Goal: Browse casually

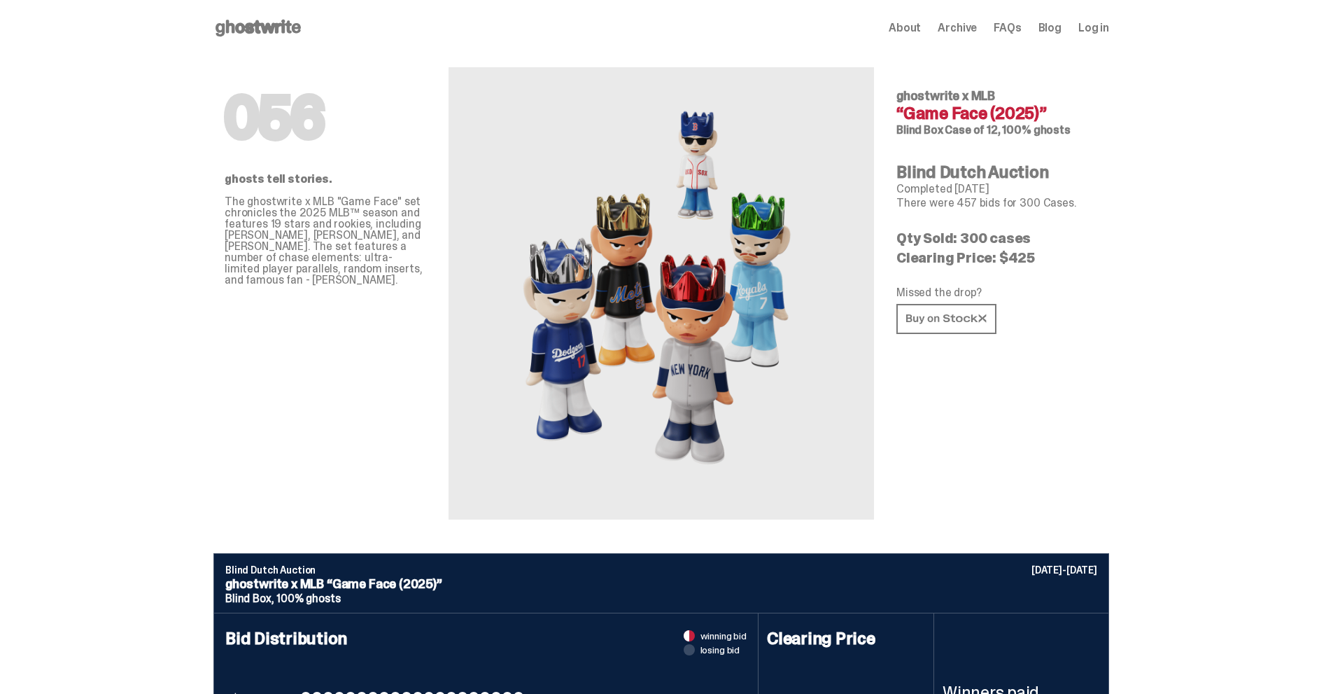
click at [286, 29] on icon at bounding box center [258, 28] width 90 height 22
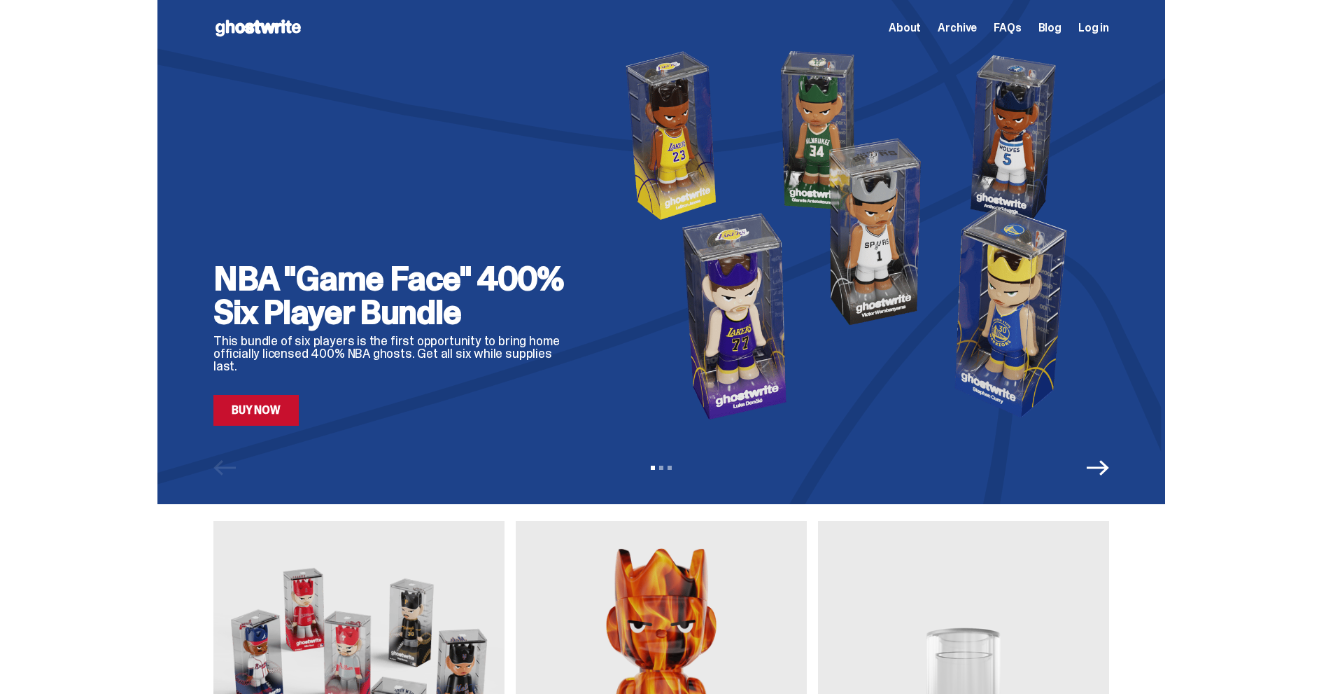
click at [555, 193] on div "NBA "Game Face" 400% Six Player Bundle This bundle of six players is the first …" at bounding box center [395, 234] width 364 height 382
click at [804, 240] on img at bounding box center [854, 234] width 509 height 382
click at [764, 303] on img at bounding box center [854, 234] width 509 height 382
click at [1109, 473] on icon "Next" at bounding box center [1098, 467] width 22 height 22
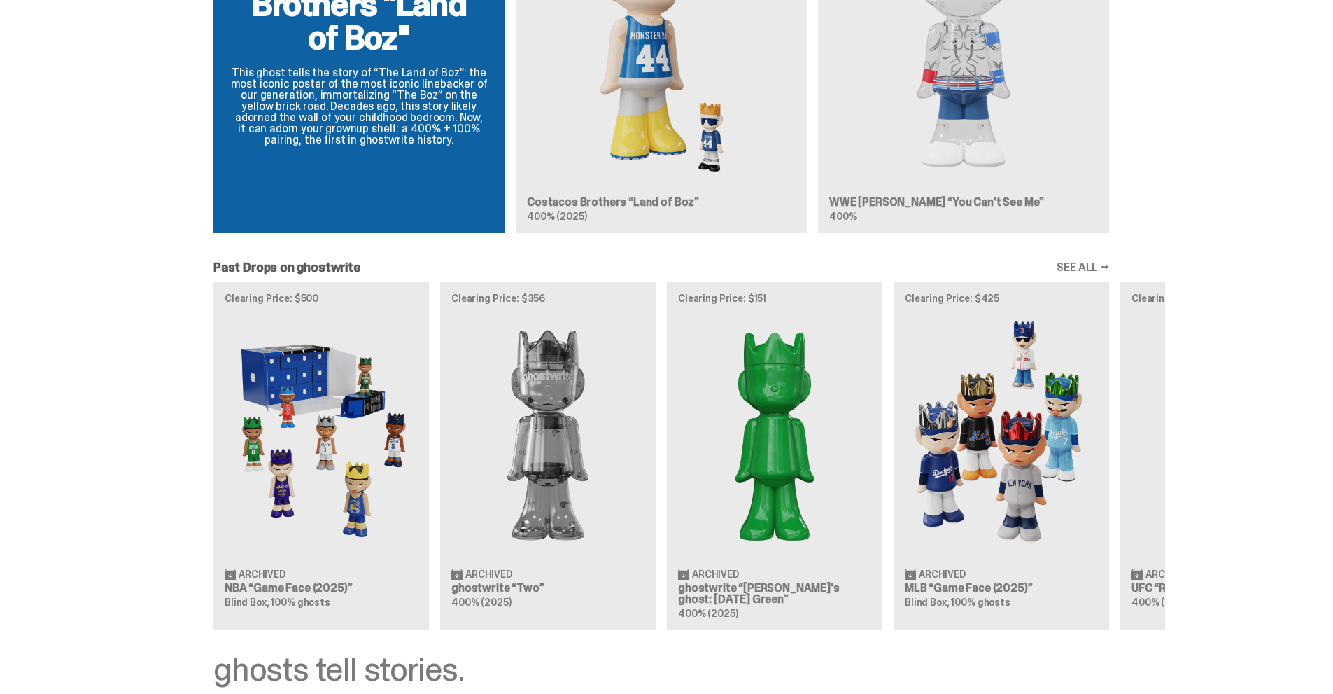
scroll to position [1120, 0]
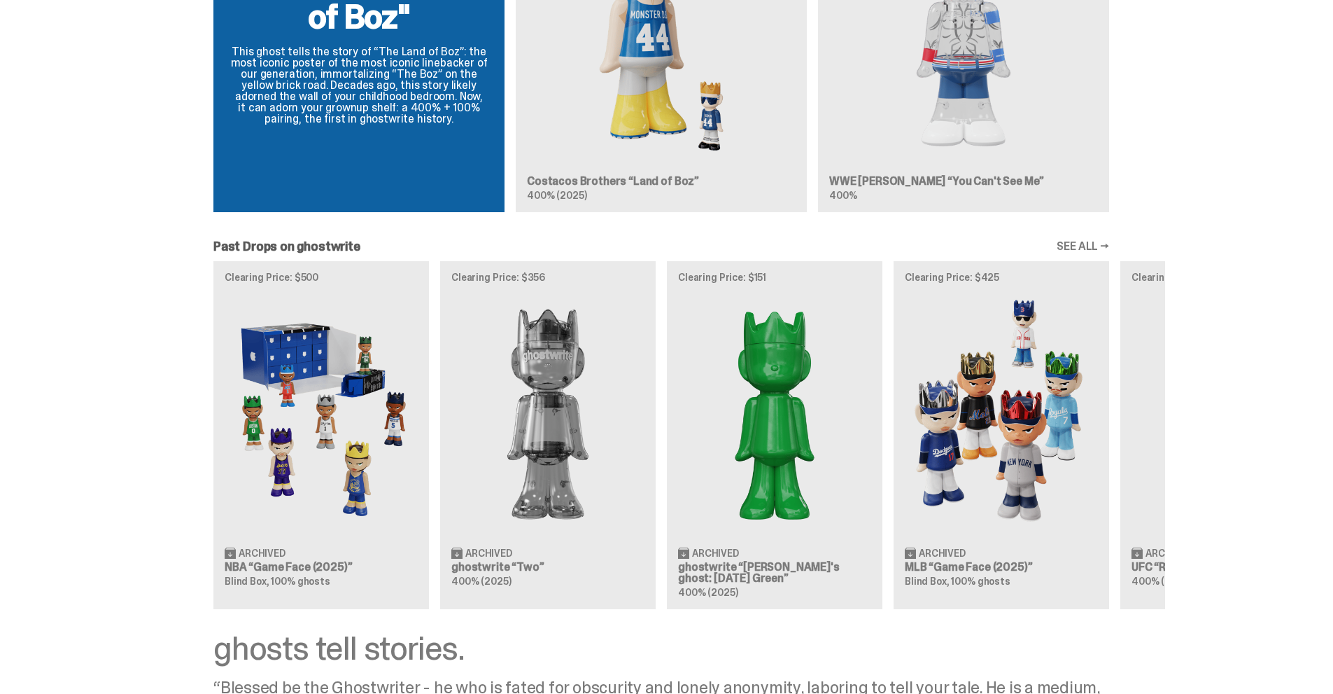
click at [298, 353] on div "Clearing Price: $500 Archived NBA “Game Face (2025)” Blind Box, 100% ghosts Cle…" at bounding box center [661, 434] width 1008 height 347
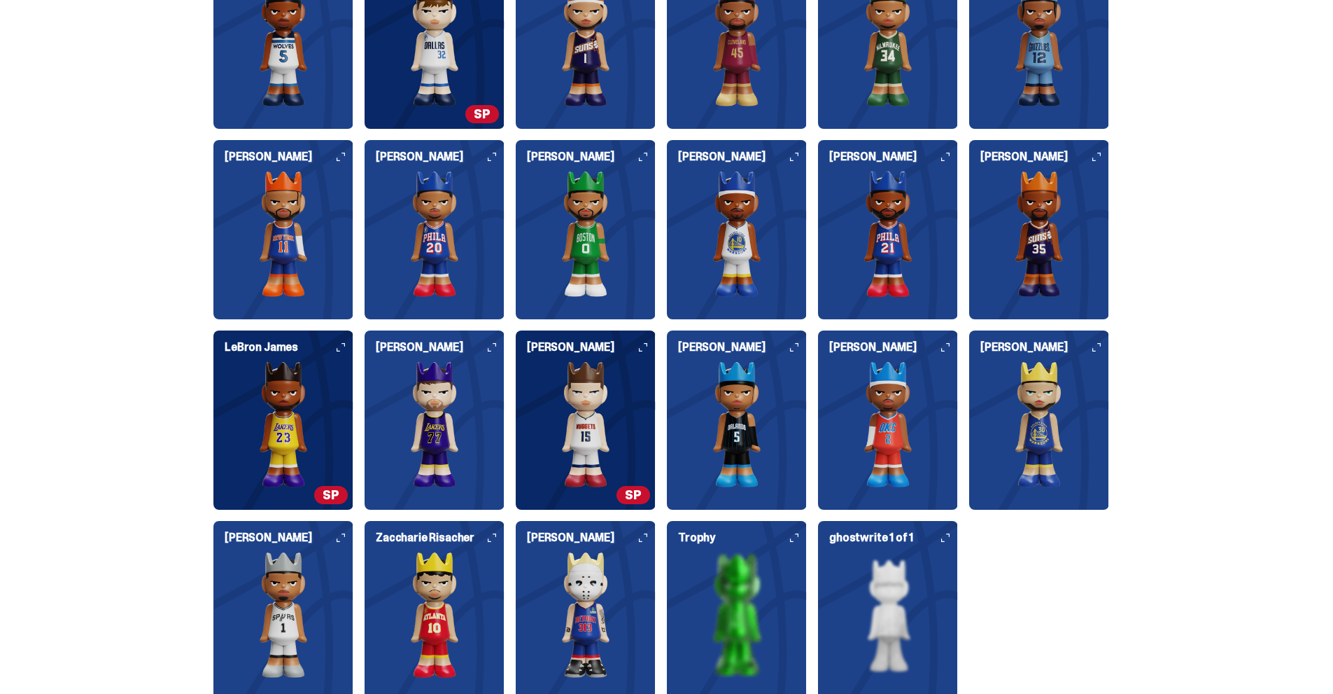
scroll to position [3624, 0]
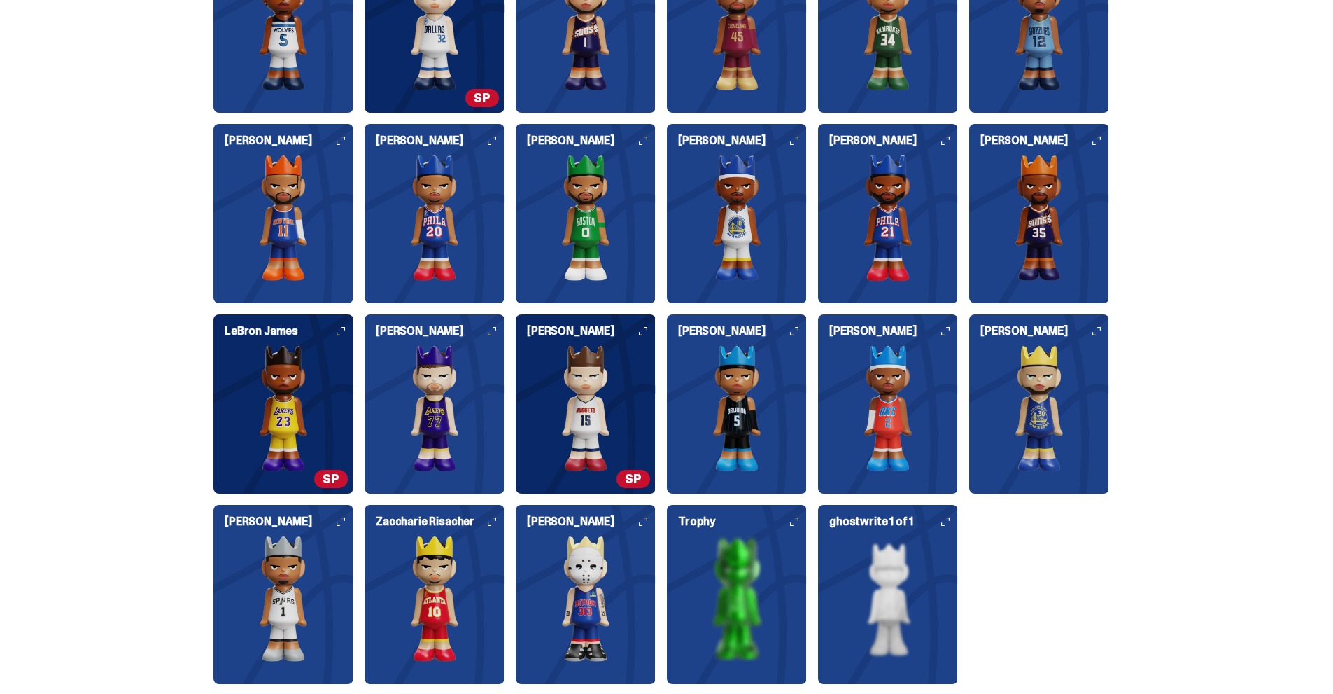
drag, startPoint x: 98, startPoint y: 245, endPoint x: 106, endPoint y: 281, distance: 36.5
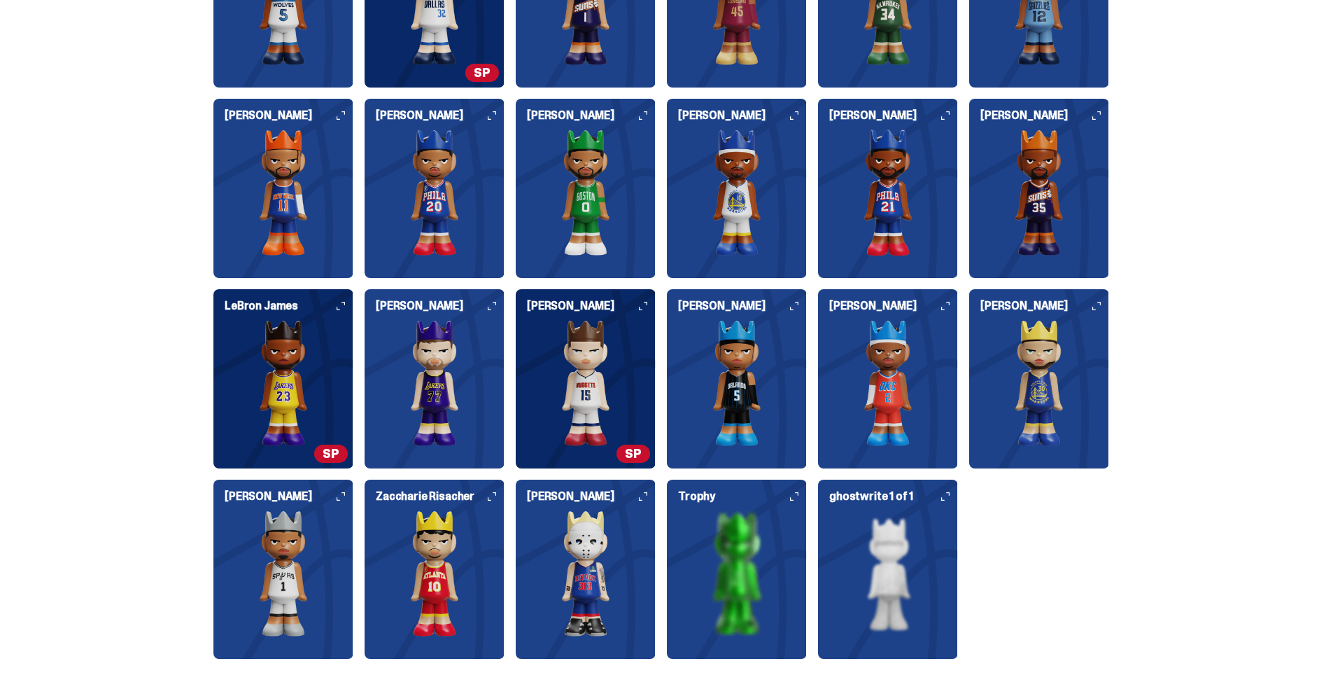
scroll to position [3554, 0]
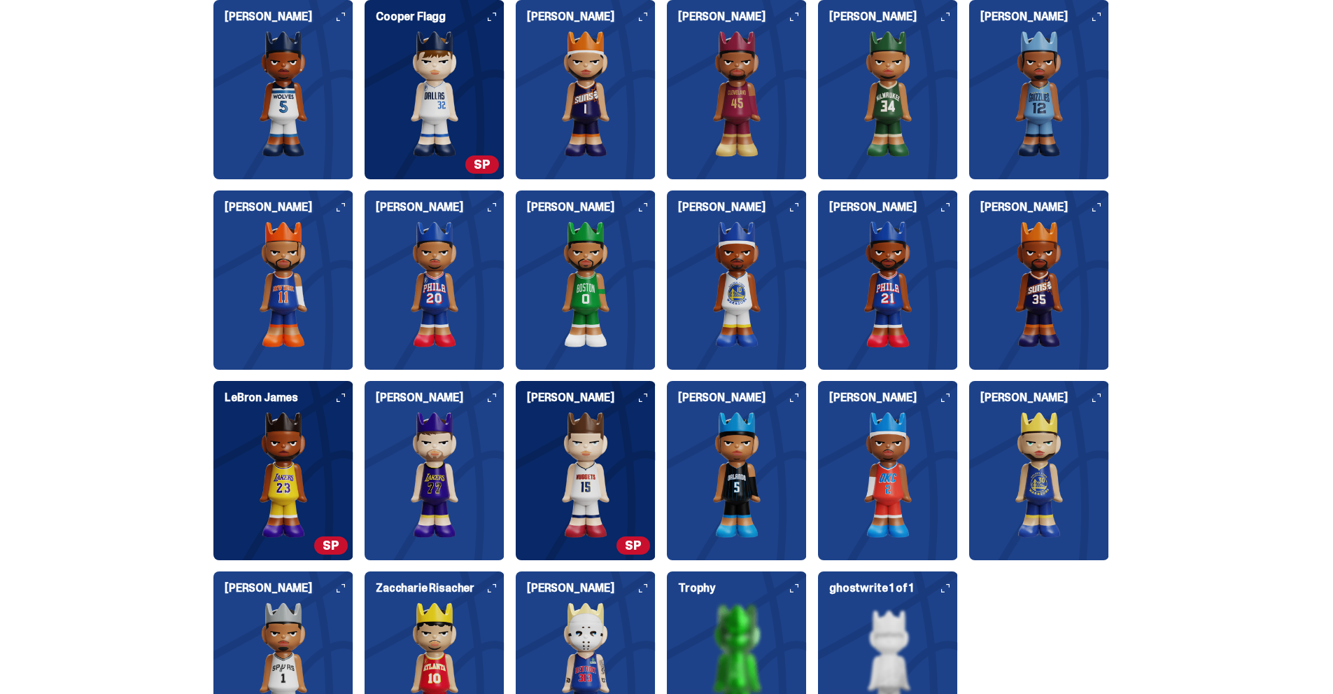
click at [426, 91] on img at bounding box center [435, 94] width 140 height 126
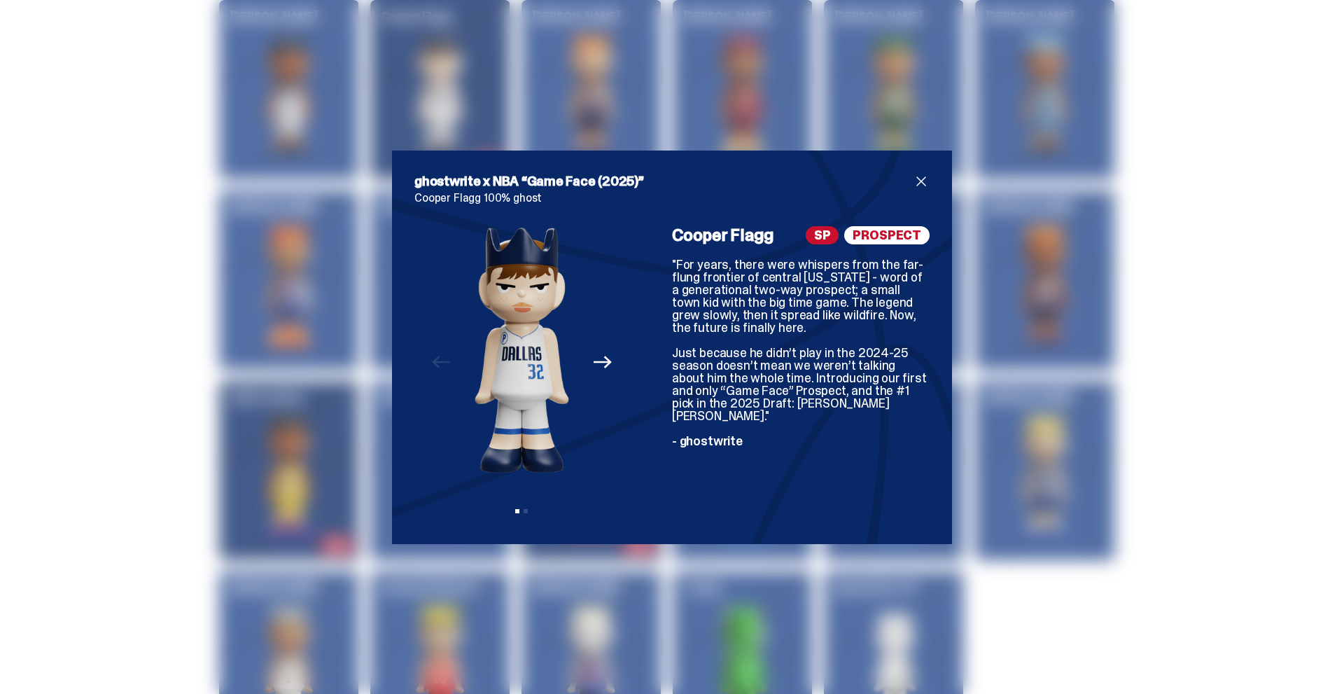
click at [593, 362] on icon "Next" at bounding box center [602, 362] width 18 height 18
click at [438, 363] on icon "Previous" at bounding box center [441, 362] width 18 height 18
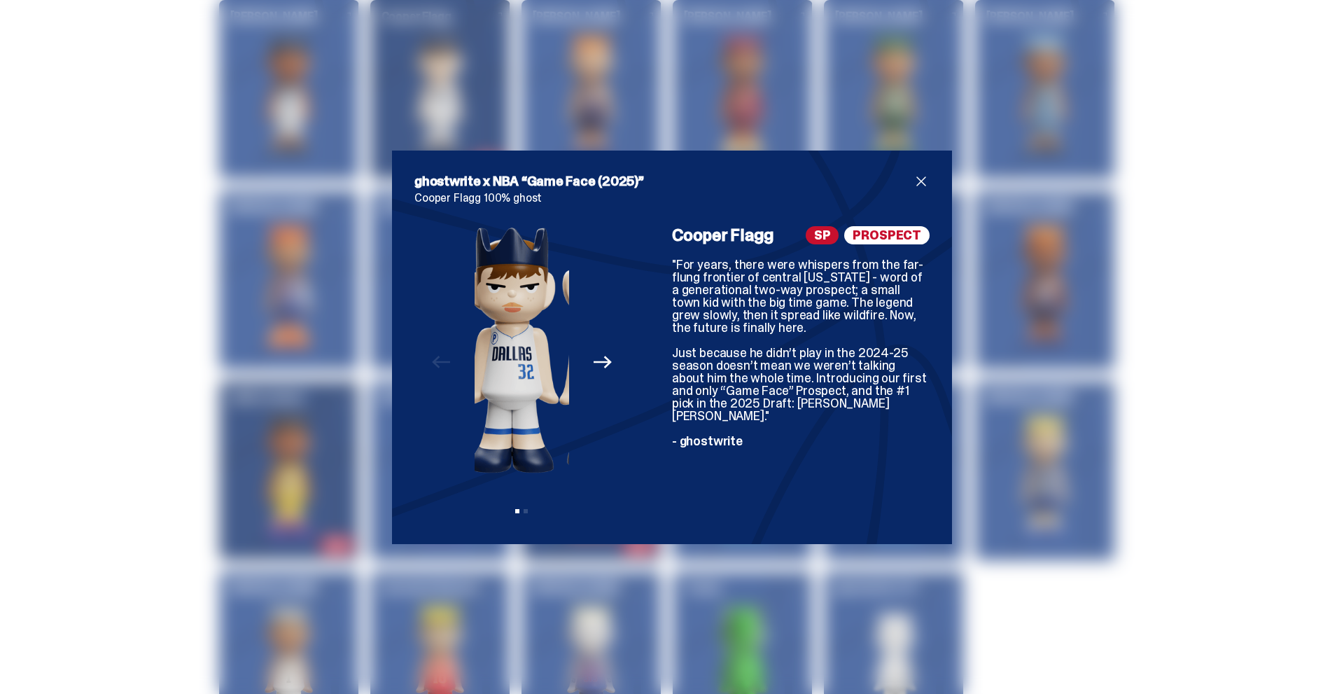
click at [543, 393] on img at bounding box center [512, 349] width 94 height 247
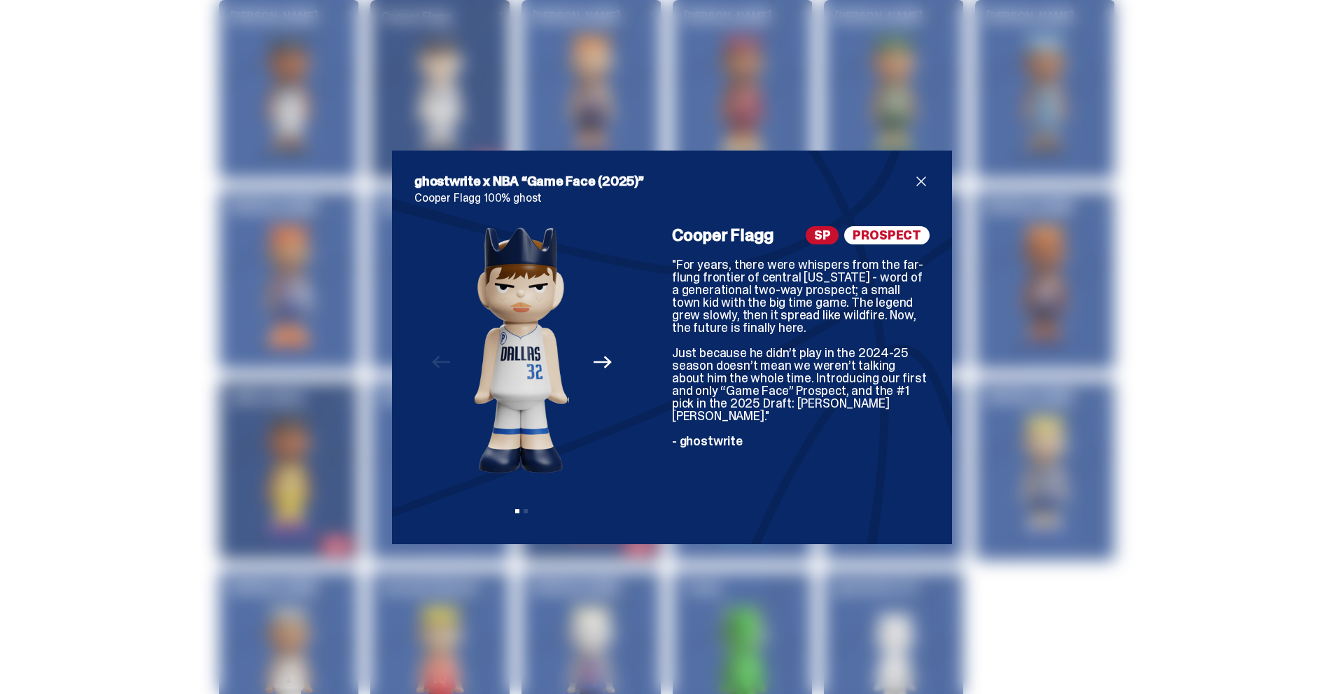
click at [514, 387] on img at bounding box center [520, 349] width 94 height 247
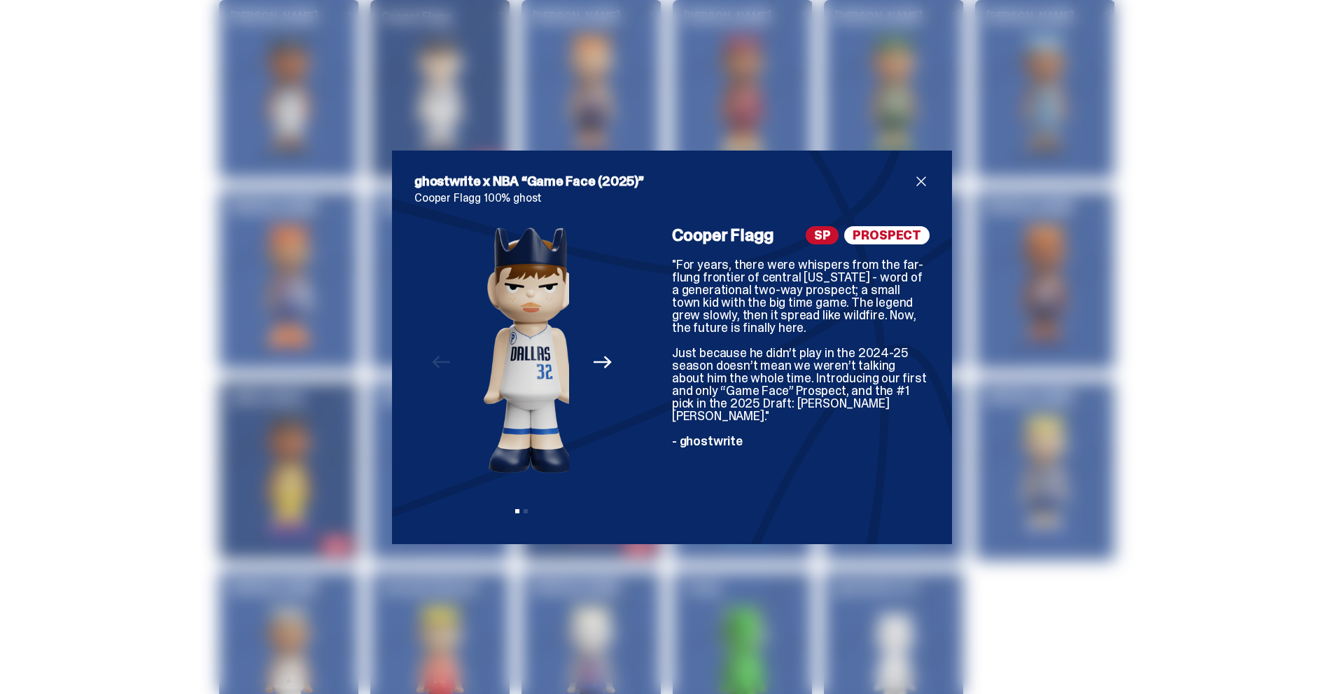
click at [543, 400] on img at bounding box center [530, 349] width 94 height 247
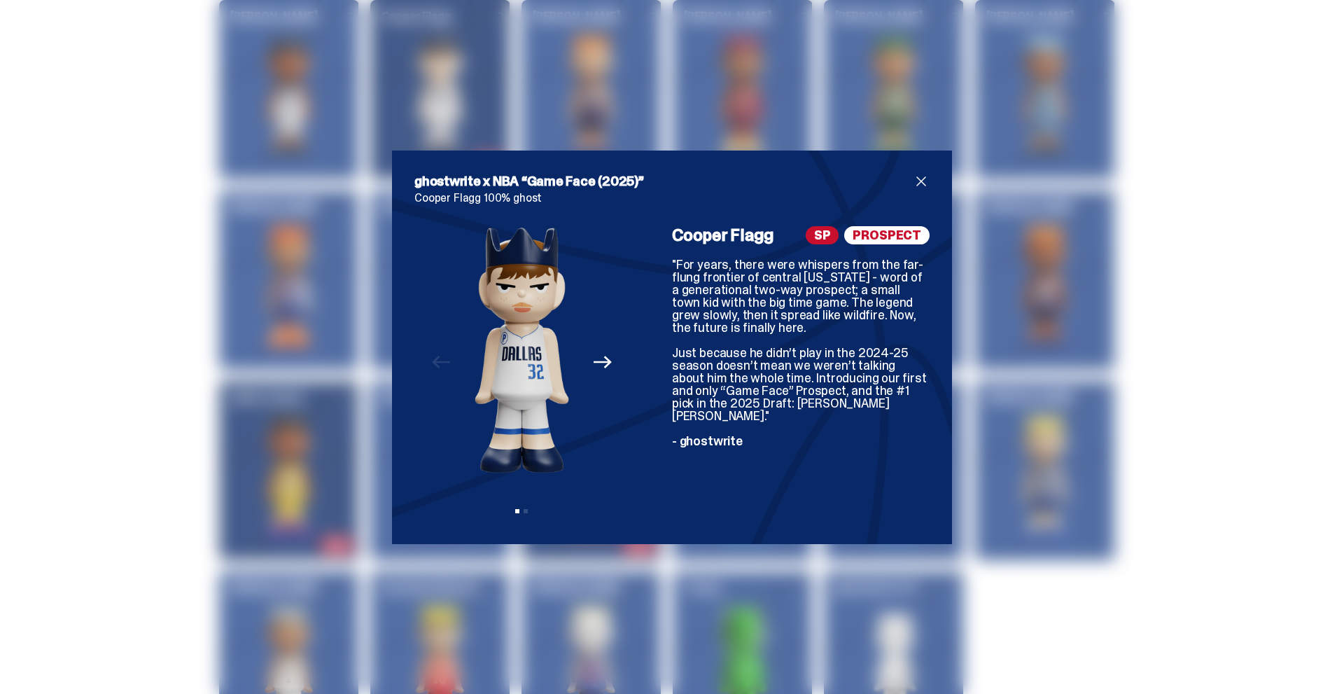
click at [497, 362] on img at bounding box center [521, 349] width 94 height 247
click at [246, 344] on div "ghostwrite x NBA “Game Face (2025)” [PERSON_NAME] [PERSON_NAME] 100% ghost Prev…" at bounding box center [672, 347] width 1344 height 694
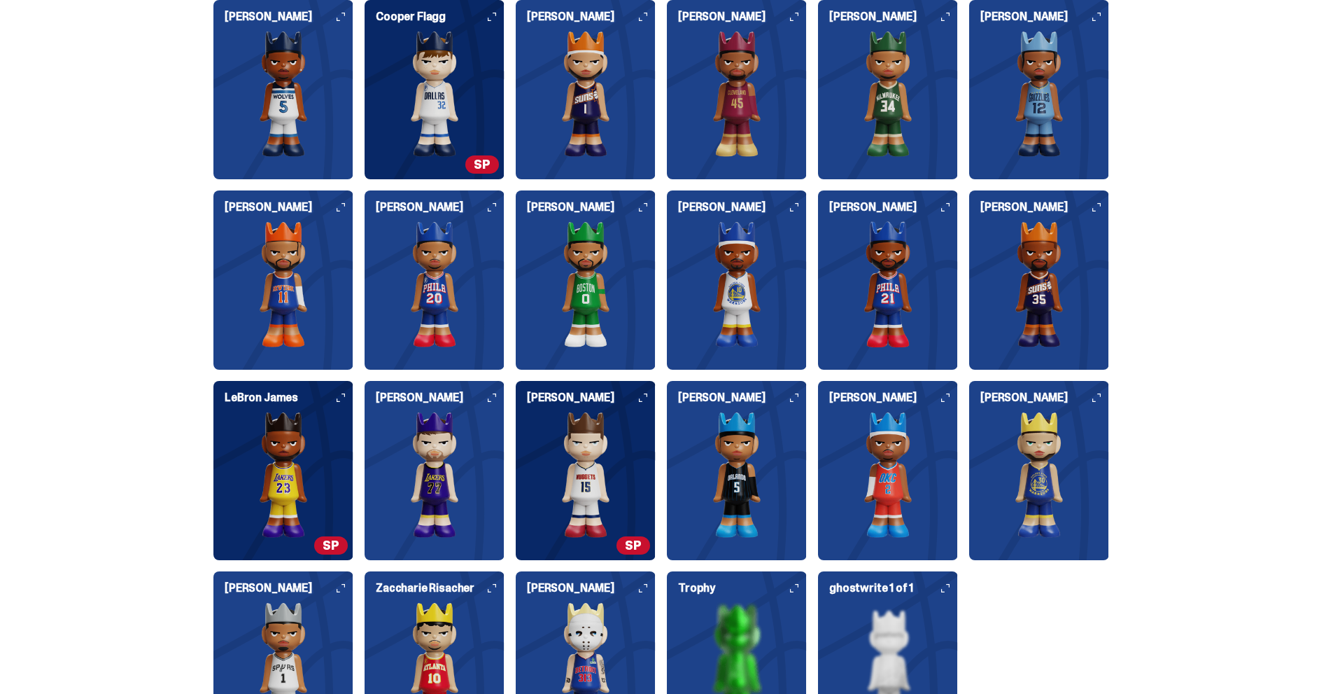
click at [430, 269] on img at bounding box center [435, 284] width 140 height 126
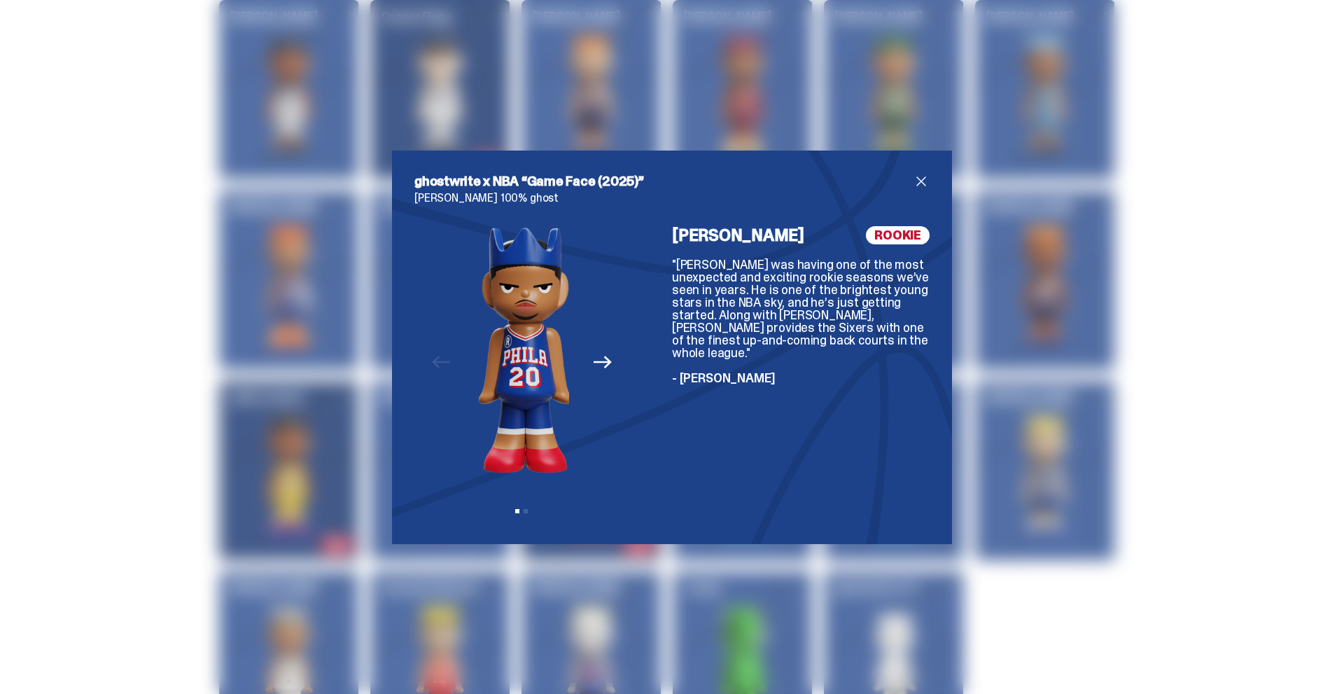
click at [423, 372] on div "Previous Next View slide 1 View slide 2" at bounding box center [521, 373] width 215 height 295
click at [619, 375] on div "Previous Next View slide 1 View slide 2" at bounding box center [521, 373] width 215 height 295
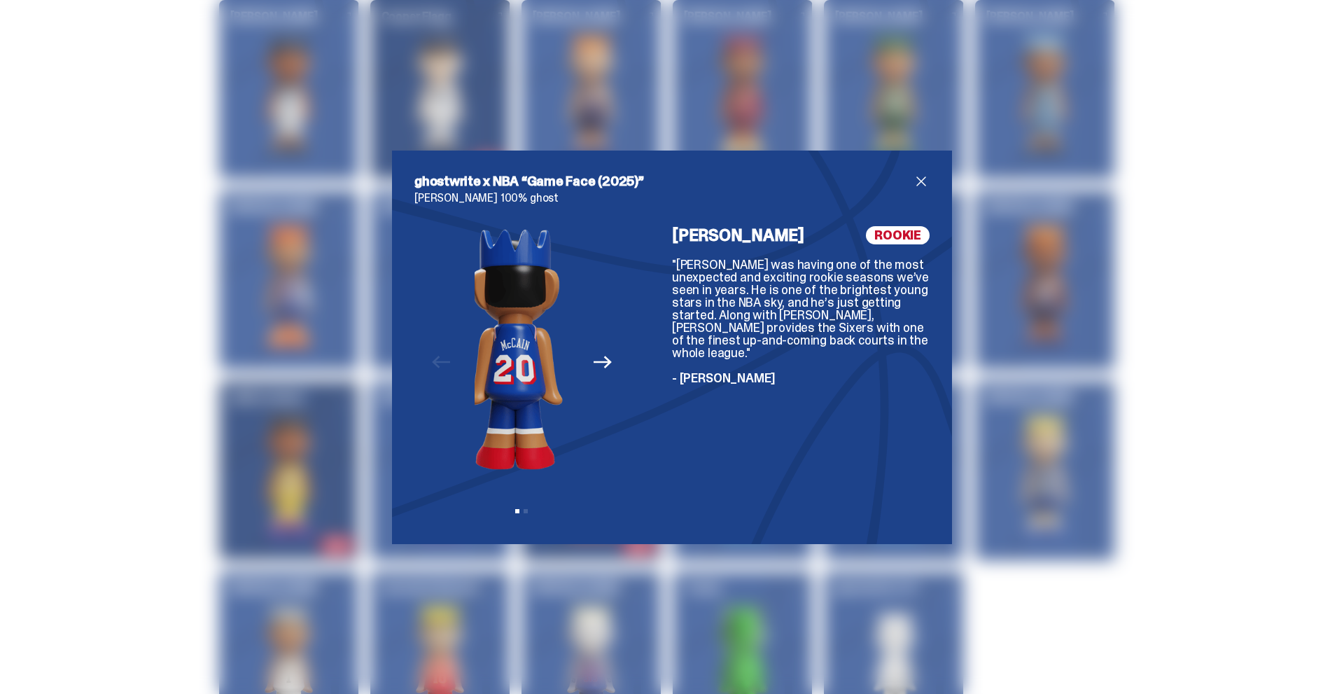
click at [407, 373] on div "ghostwrite x NBA “Game Face (2025)” [PERSON_NAME] 100% ghost Previous Next View…" at bounding box center [672, 346] width 560 height 393
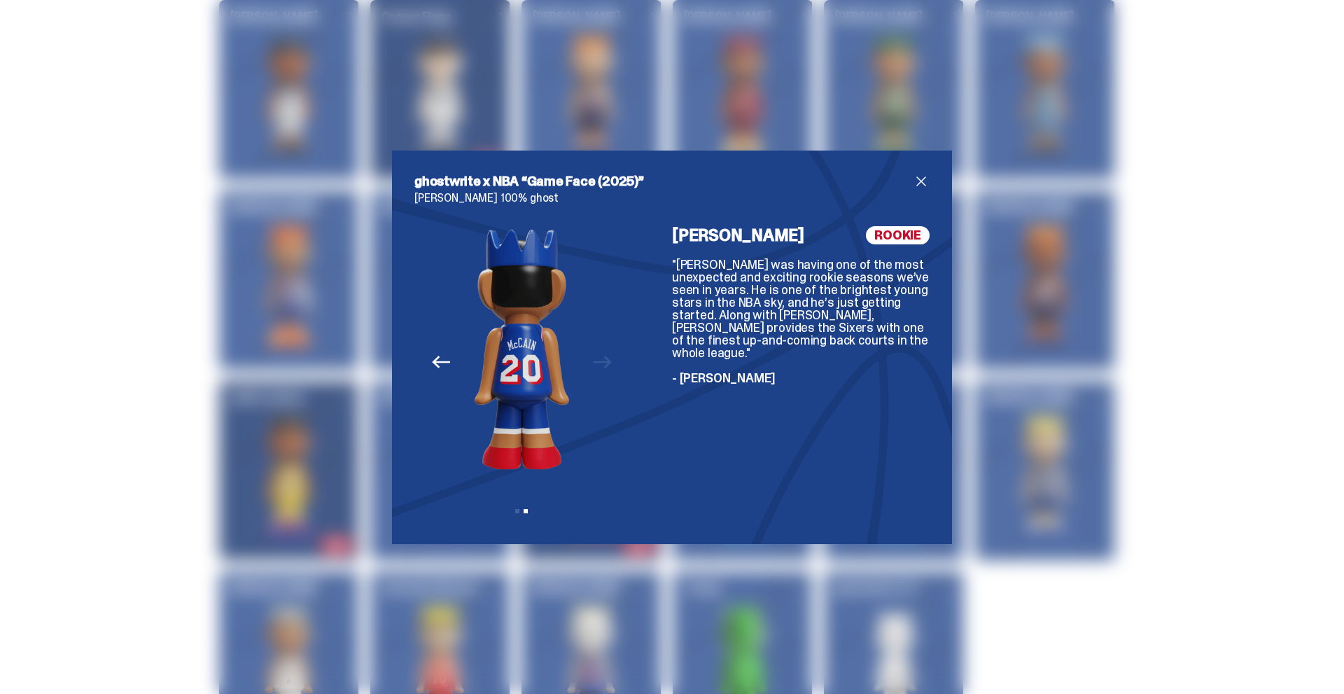
click at [199, 326] on div "ghostwrite x NBA “Game Face (2025)” [PERSON_NAME] 100% ghost Previous Next View…" at bounding box center [672, 347] width 1344 height 694
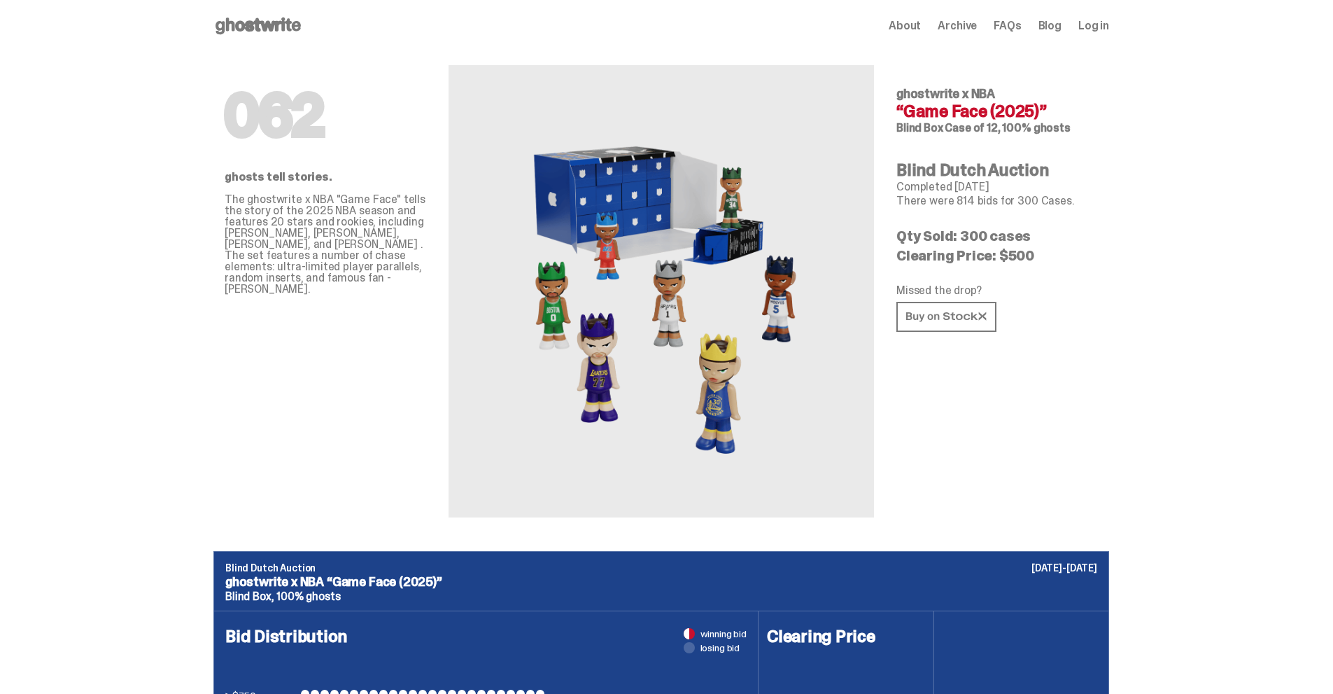
scroll to position [0, 0]
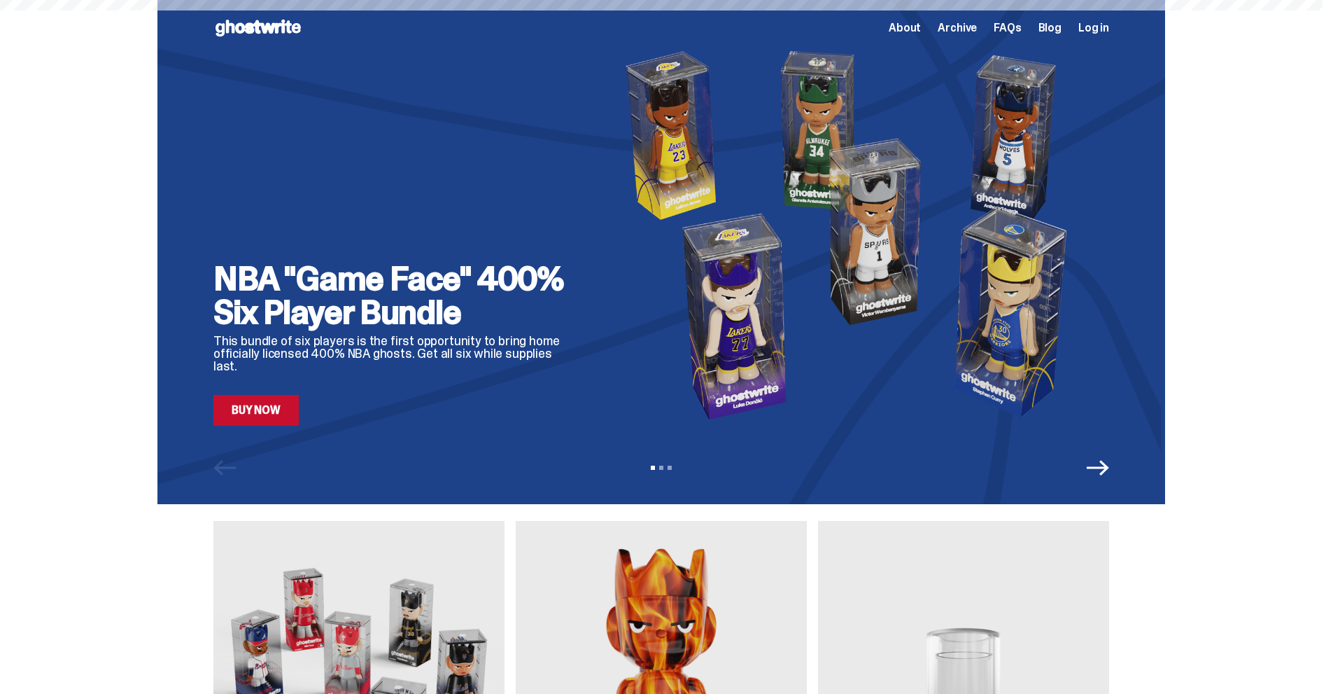
scroll to position [1120, 0]
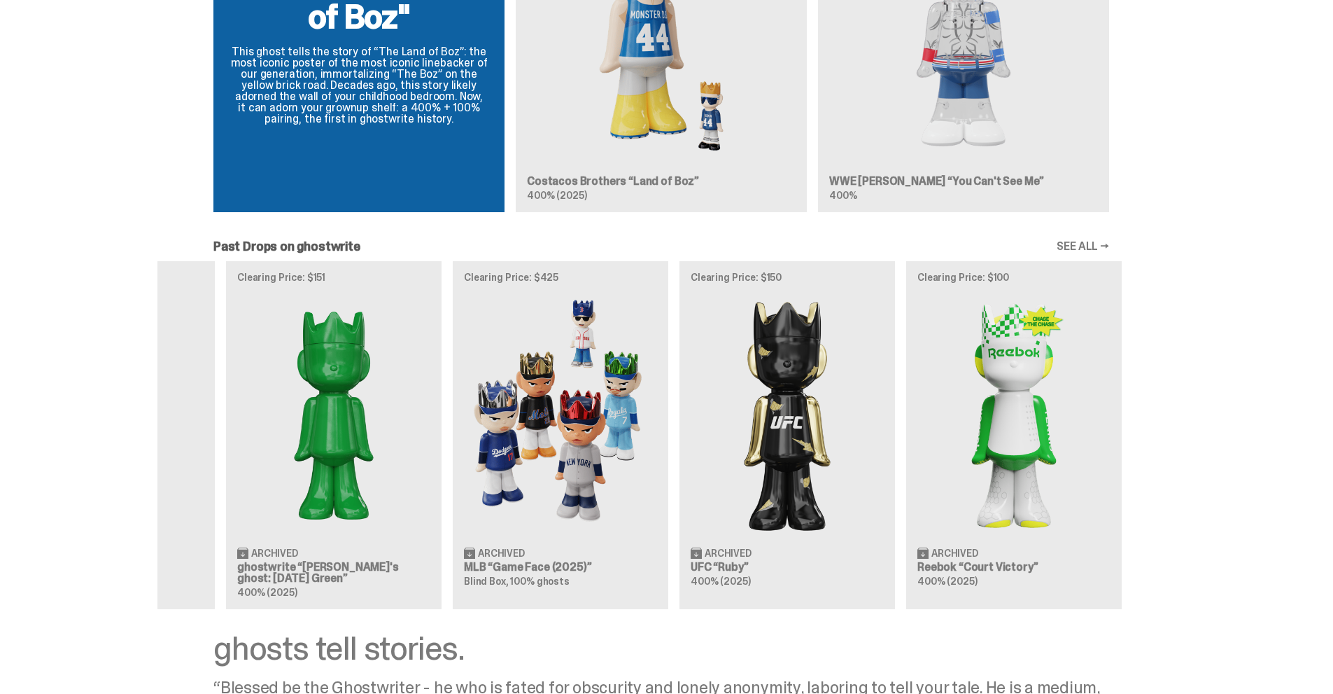
click at [454, 367] on div "Clearing Price: $500 Archived NBA “Game Face (2025)” Blind Box, 100% ghosts Cle…" at bounding box center [661, 434] width 1008 height 347
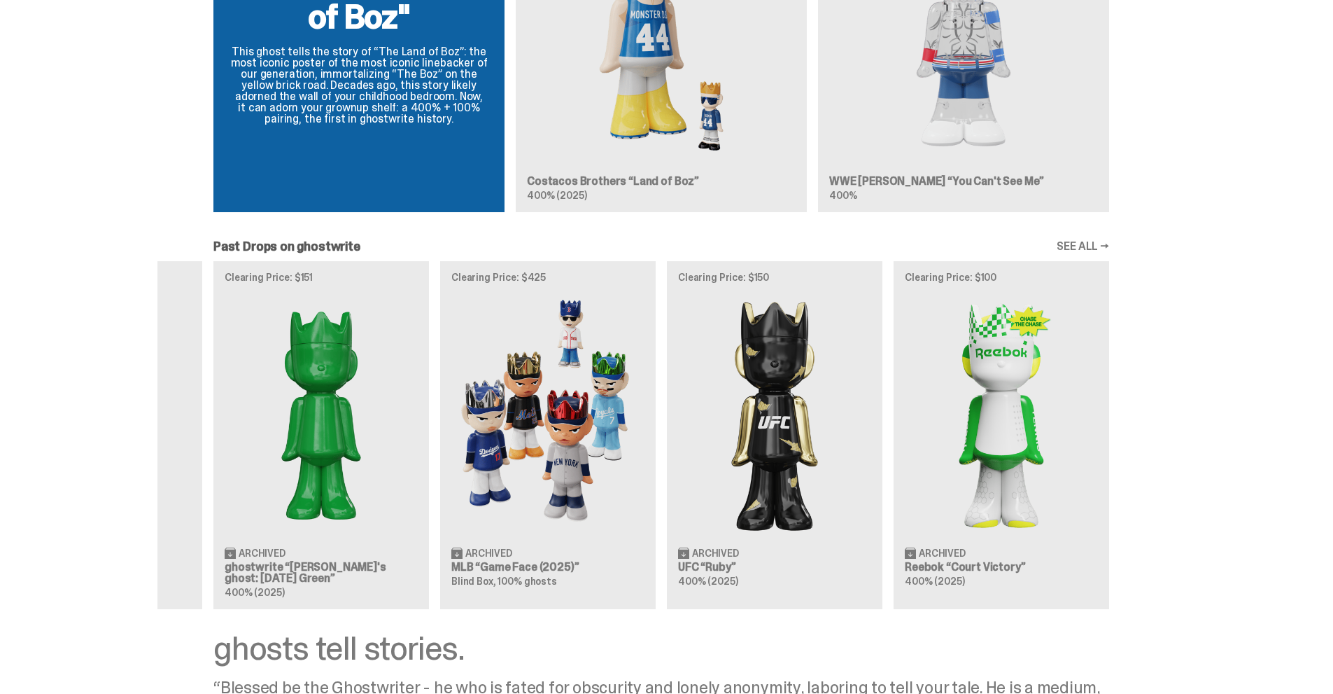
click at [406, 347] on div "Clearing Price: $500 Archived NBA “Game Face (2025)” Blind Box, 100% ghosts Cle…" at bounding box center [661, 434] width 1008 height 347
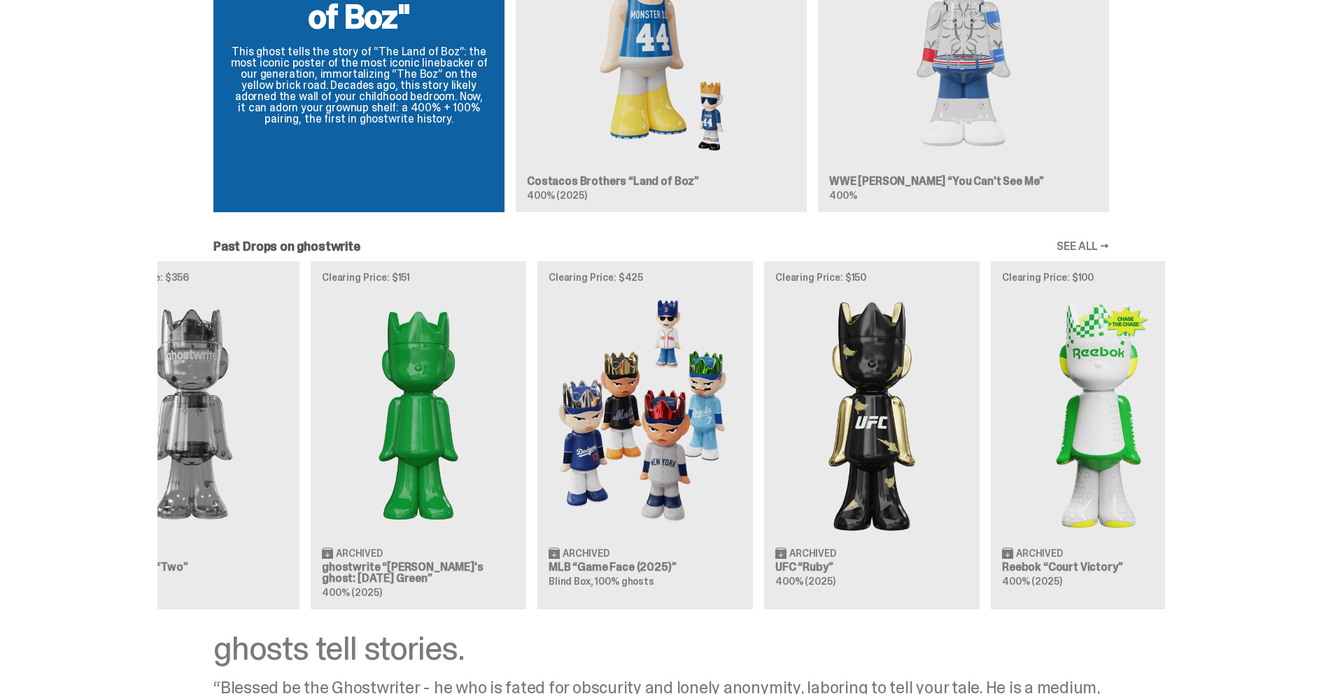
scroll to position [0, 377]
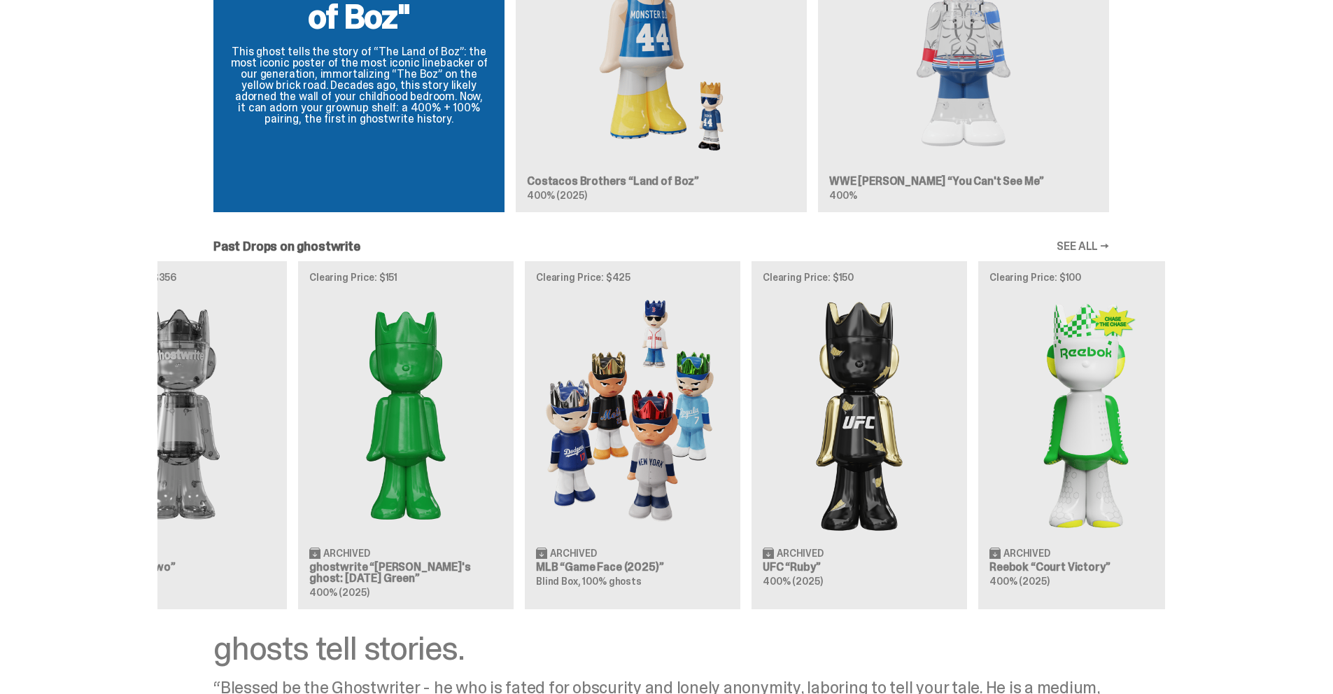
click at [691, 415] on div "Clearing Price: $500 Archived NBA “Game Face (2025)” Blind Box, 100% ghosts Cle…" at bounding box center [661, 434] width 1008 height 347
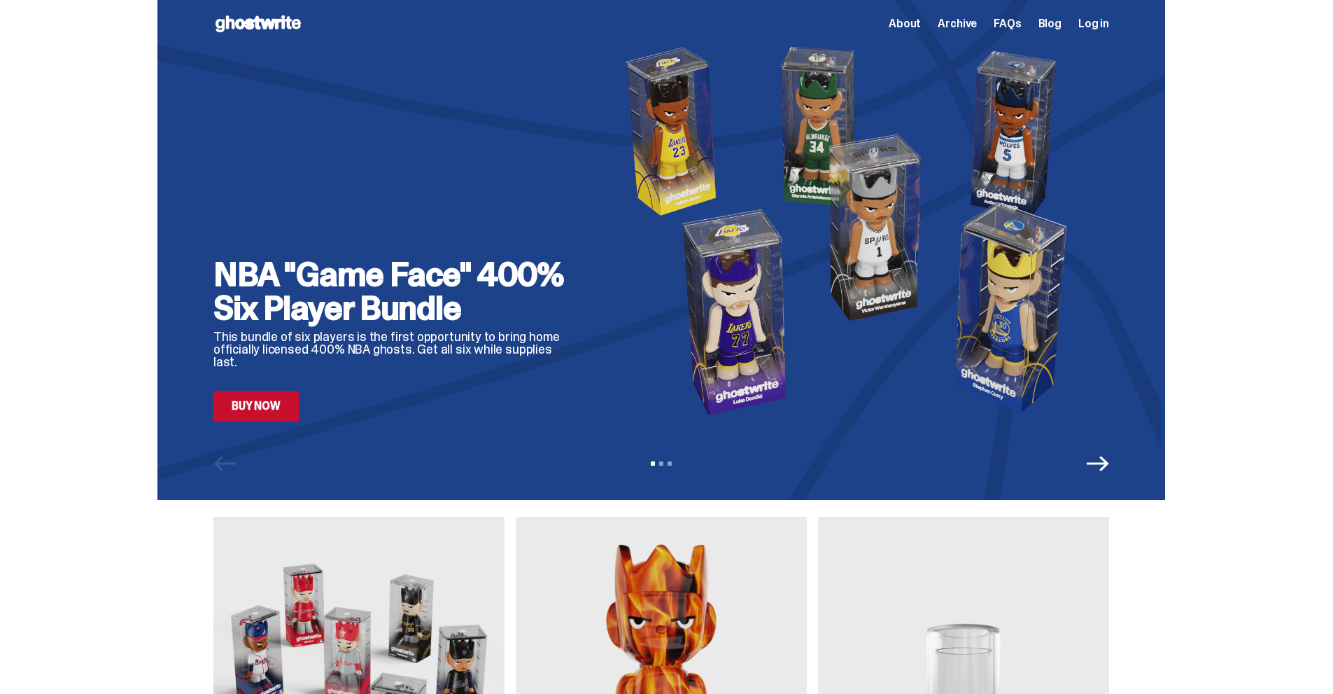
scroll to position [490, 0]
